Goal: Task Accomplishment & Management: Use online tool/utility

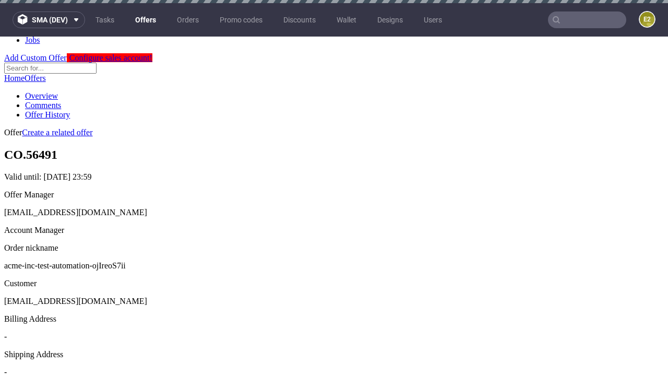
scroll to position [3, 0]
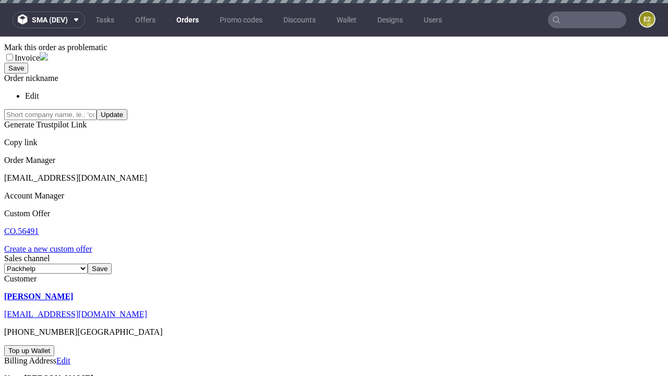
scroll to position [3, 0]
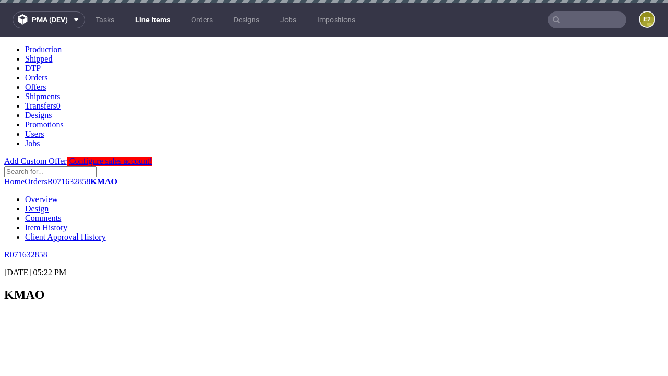
scroll to position [1409, 0]
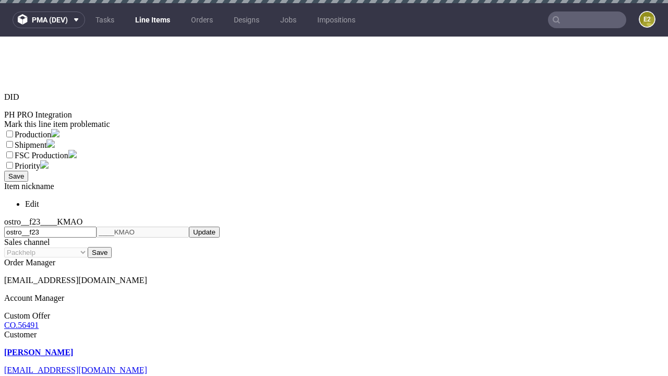
select select "accepted"
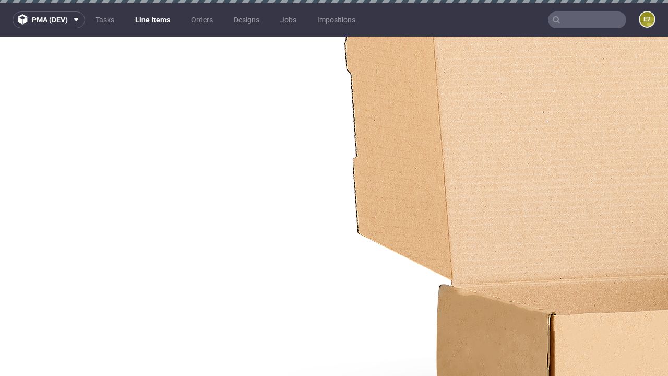
select select "received"
select select "accepted_dtp_issue_reprint"
